Goal: Find specific page/section: Find specific page/section

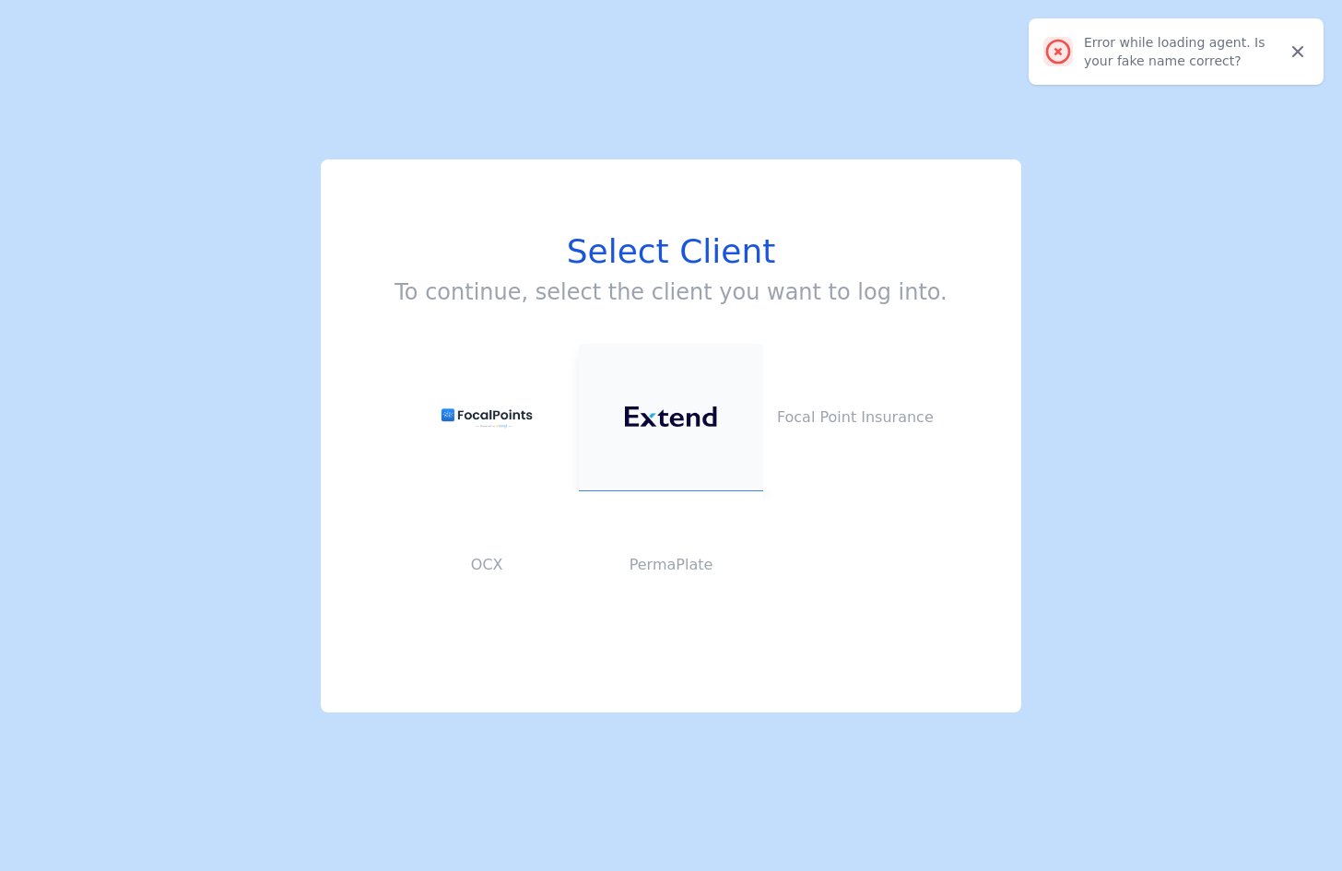
click at [687, 418] on img at bounding box center [671, 417] width 92 height 21
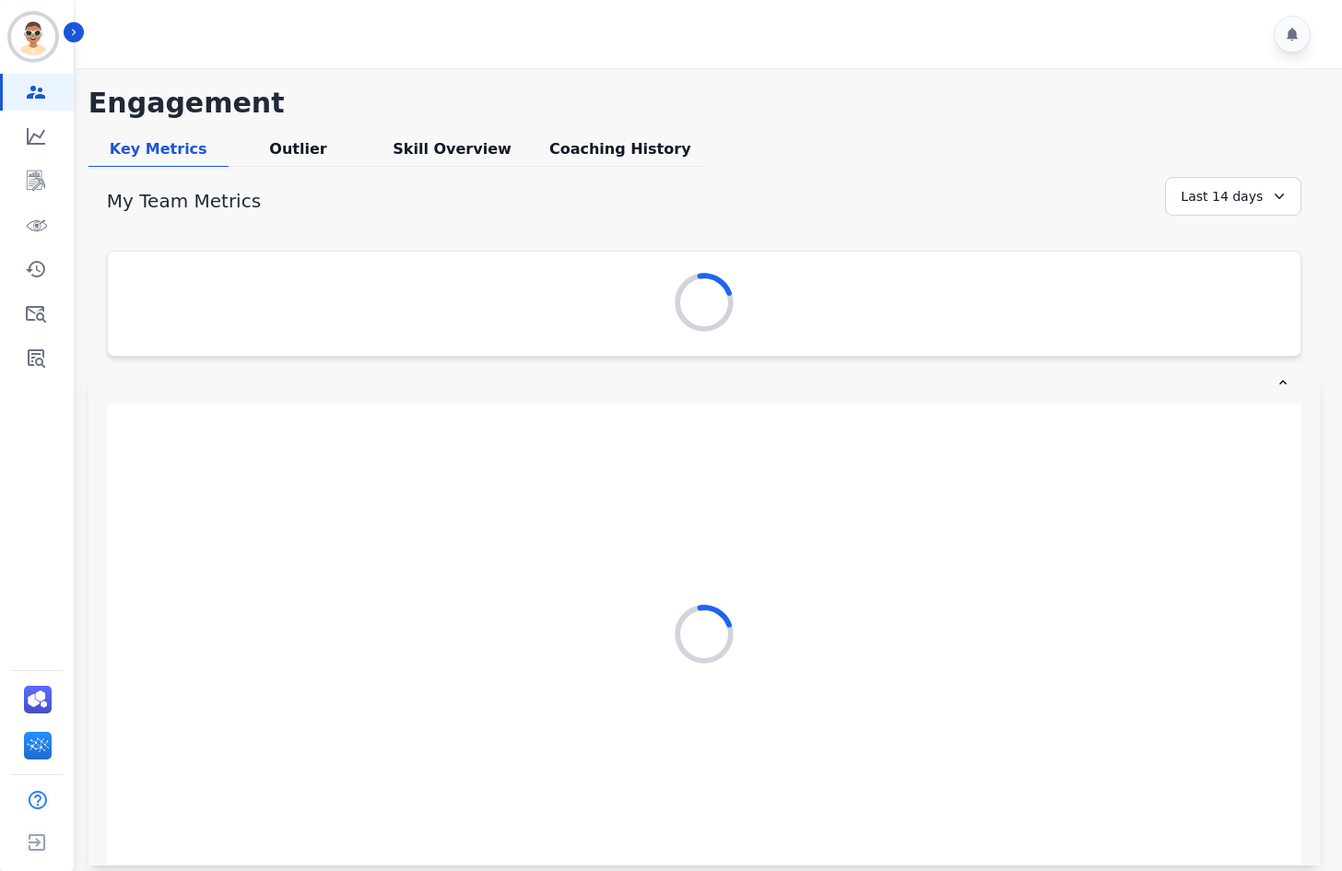
click at [86, 41] on div at bounding box center [712, 34] width 1272 height 68
click at [76, 25] on button "Icon description" at bounding box center [74, 32] width 20 height 20
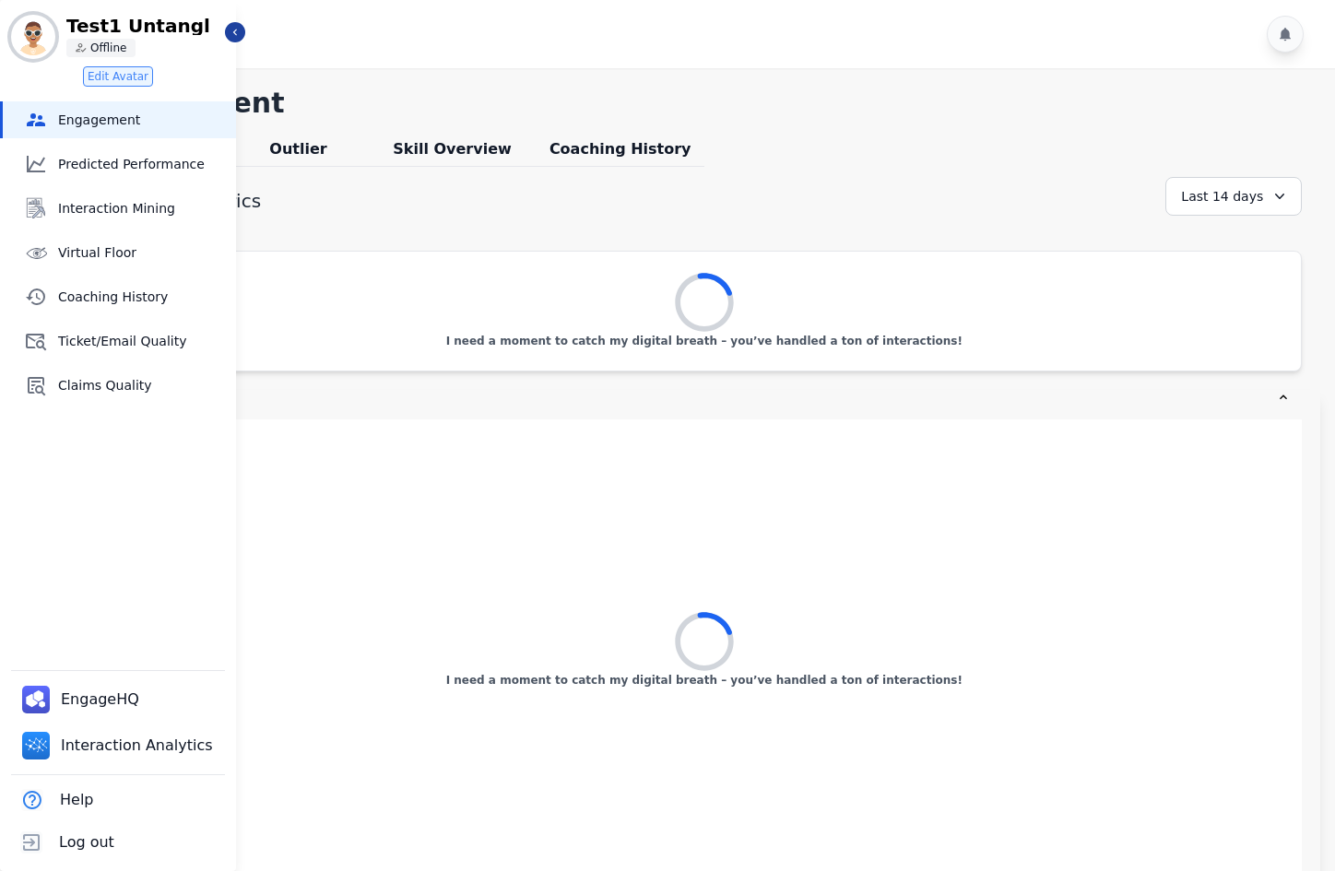
click at [242, 40] on div "**********" at bounding box center [667, 440] width 1335 height 880
click at [233, 35] on icon "Sidebar" at bounding box center [235, 32] width 13 height 13
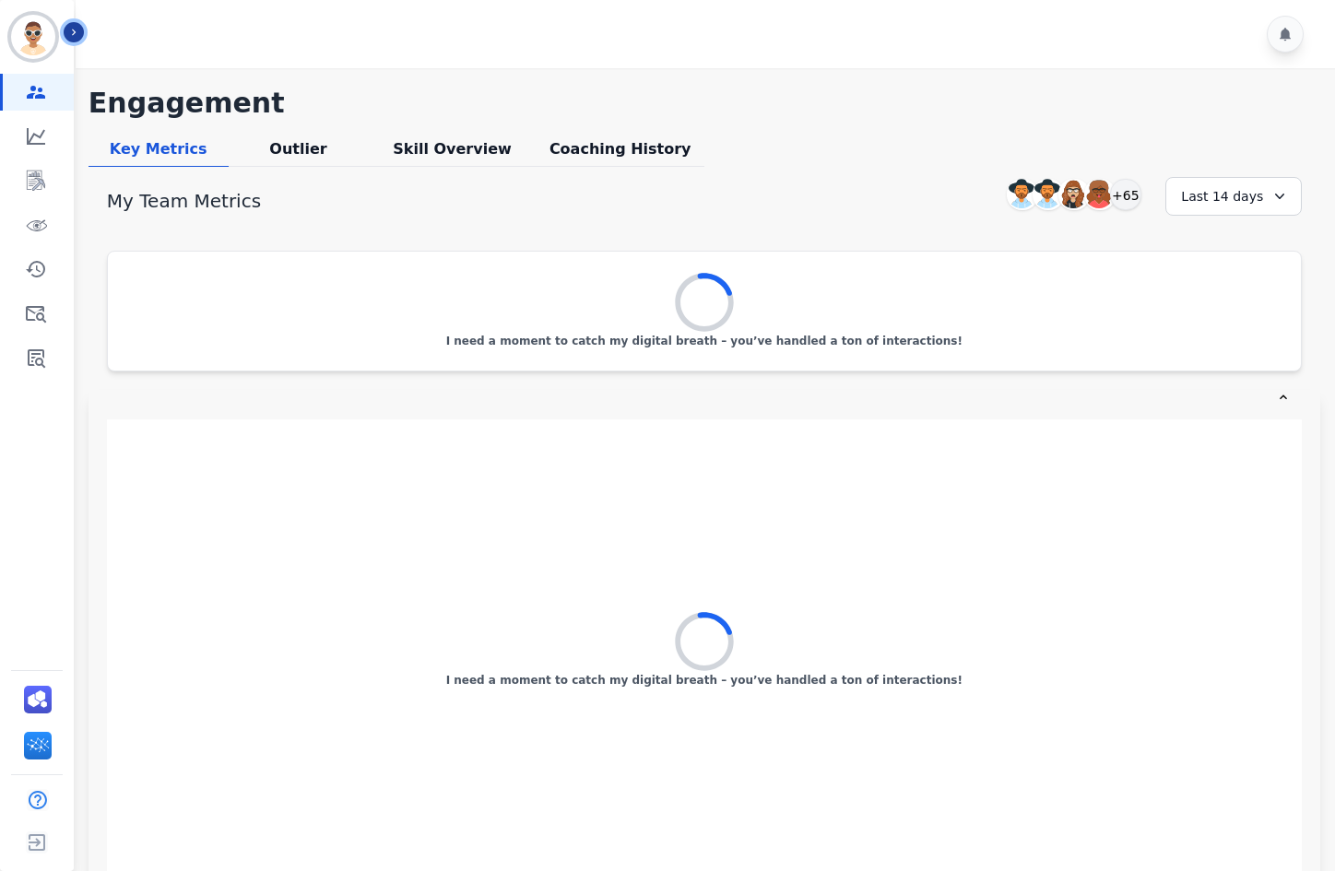
click at [75, 34] on icon "Sidebar" at bounding box center [73, 32] width 13 height 13
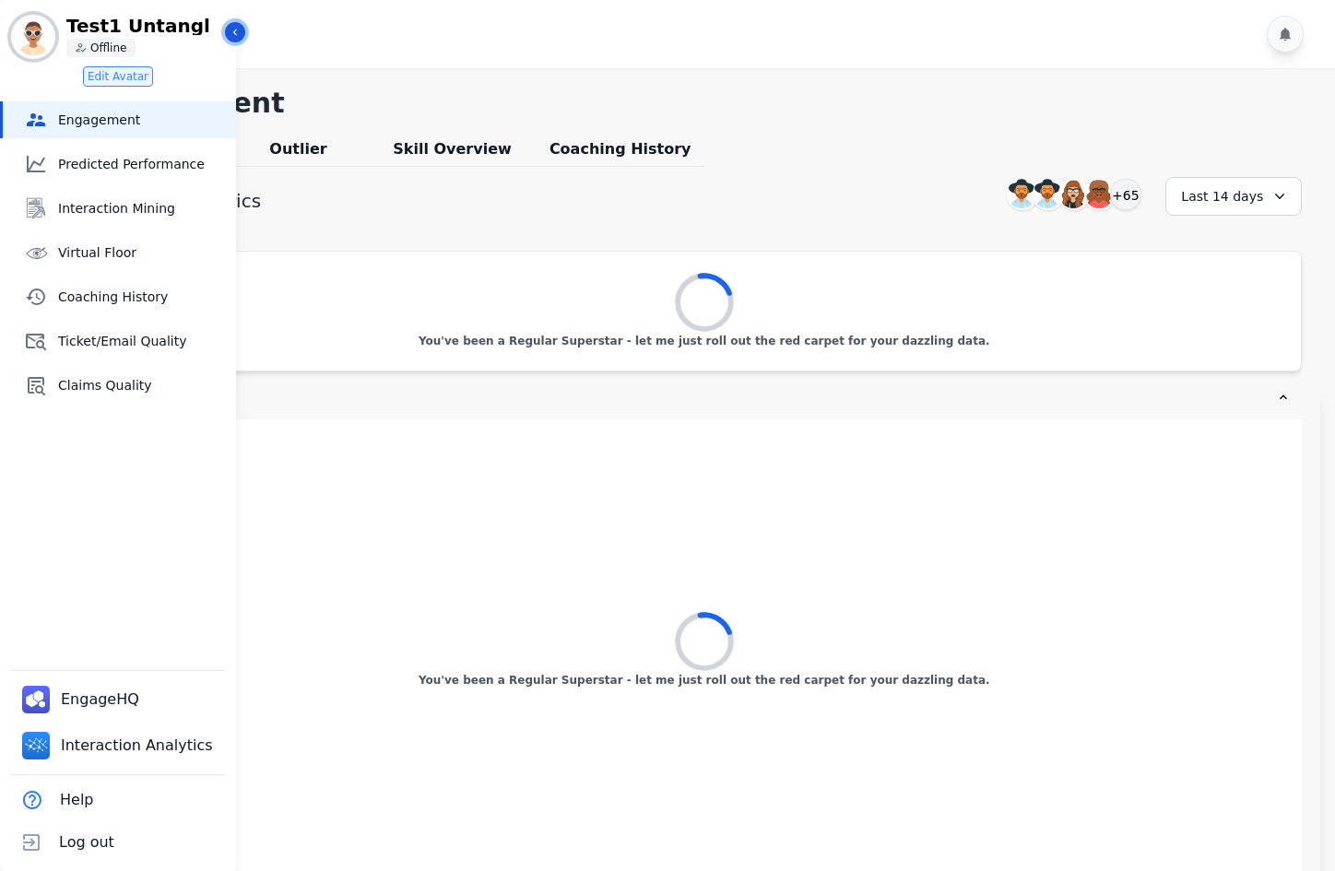
click at [229, 30] on icon "Sidebar" at bounding box center [235, 32] width 13 height 13
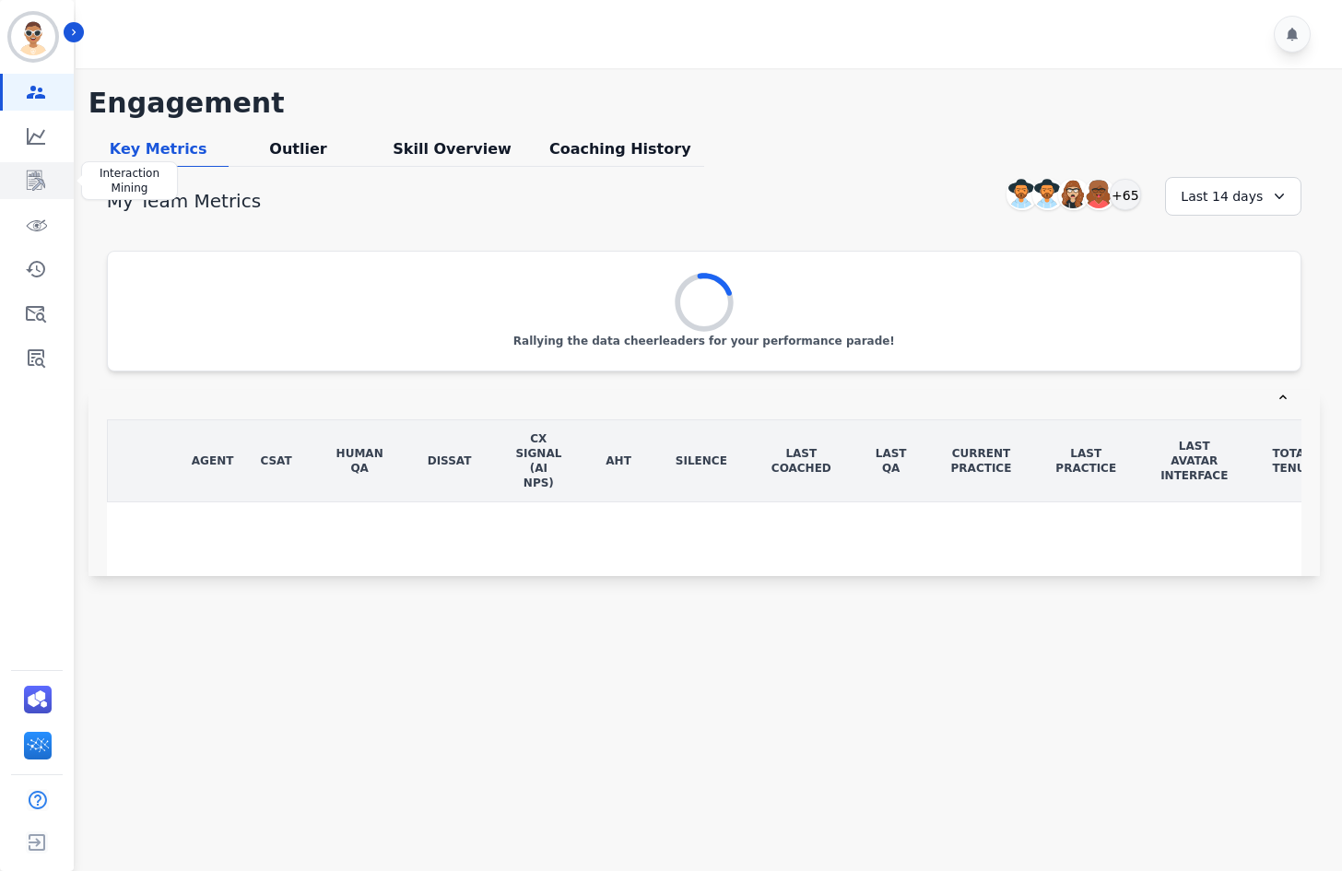
click at [49, 185] on link "Sidebar" at bounding box center [38, 180] width 71 height 37
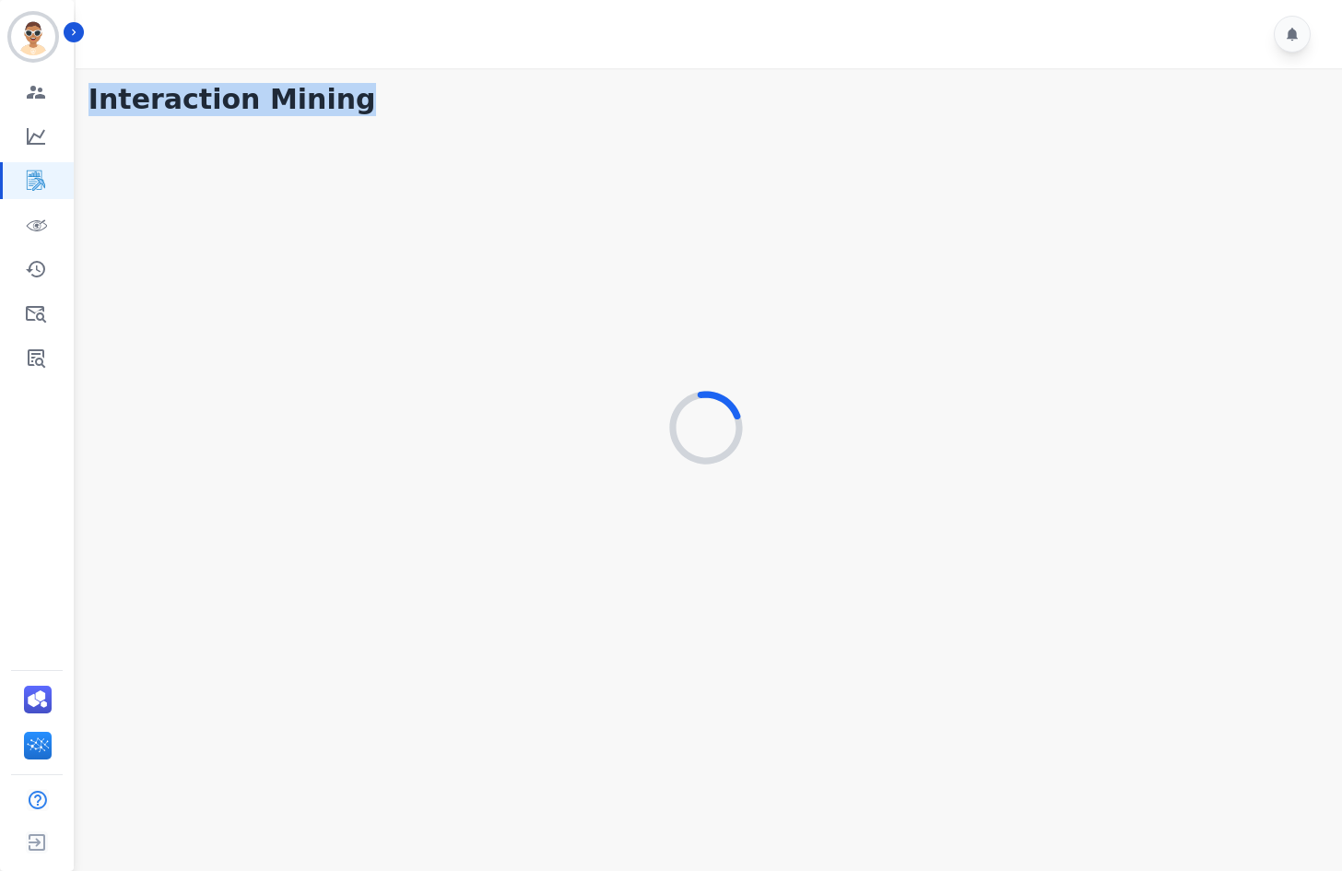
click at [81, 40] on div at bounding box center [712, 34] width 1272 height 68
click at [79, 32] on button "Icon description" at bounding box center [74, 32] width 20 height 20
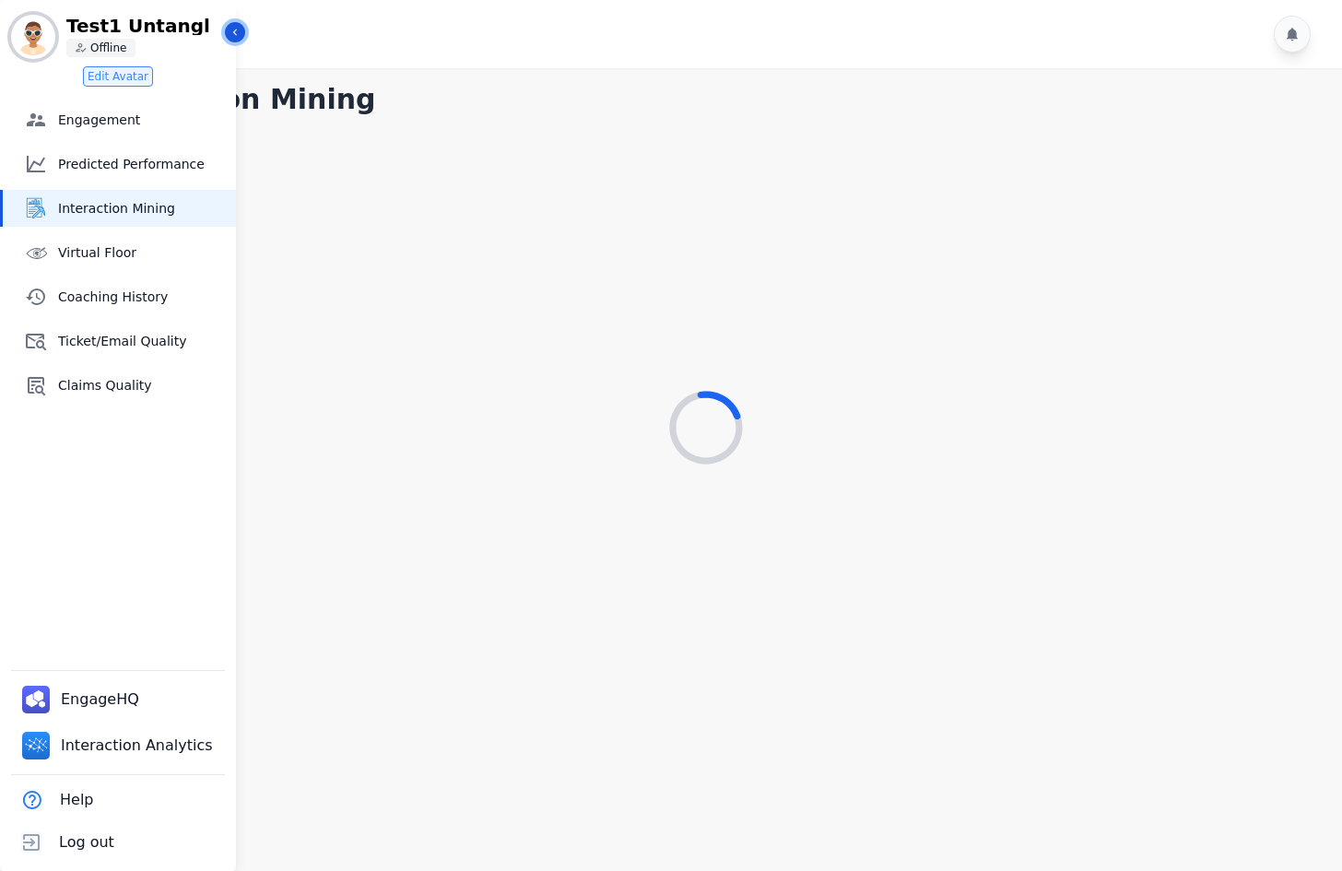
click at [234, 30] on icon "Sidebar" at bounding box center [235, 32] width 13 height 13
